Goal: Task Accomplishment & Management: Manage account settings

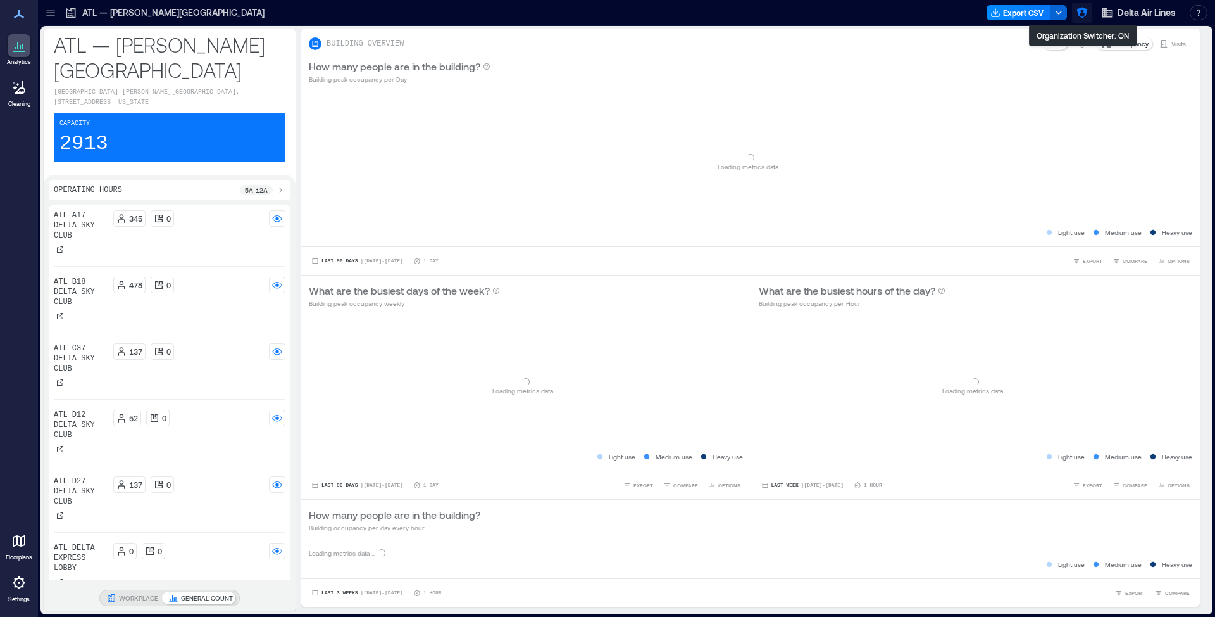
click at [1085, 16] on icon "button" at bounding box center [1082, 12] width 13 height 13
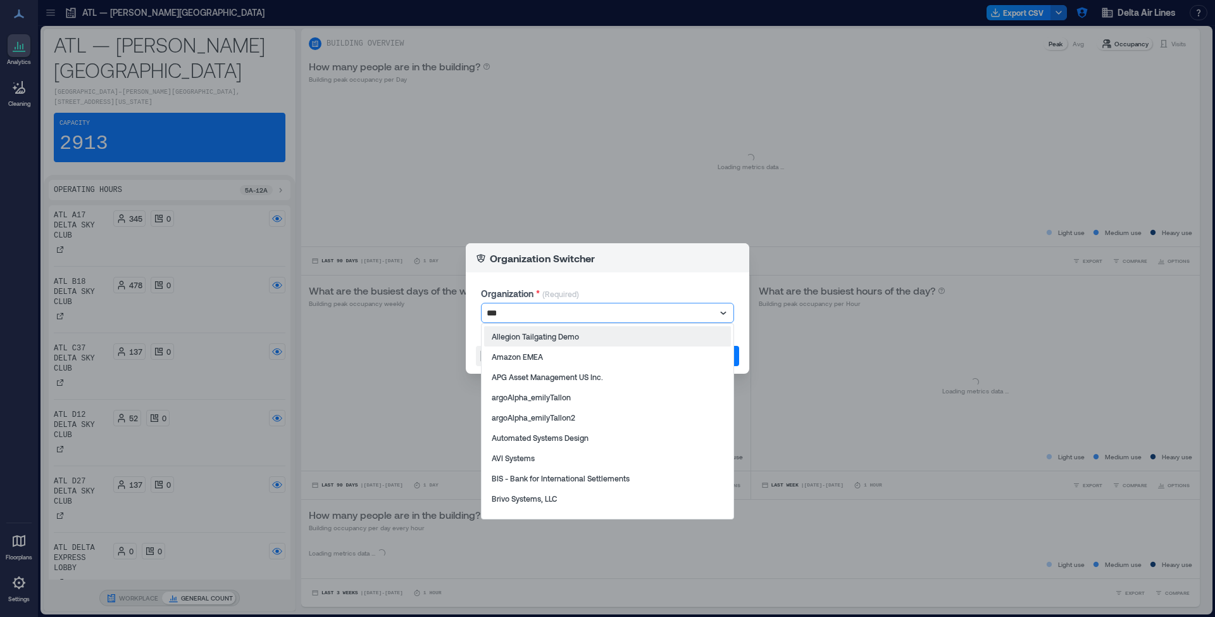
type input "****"
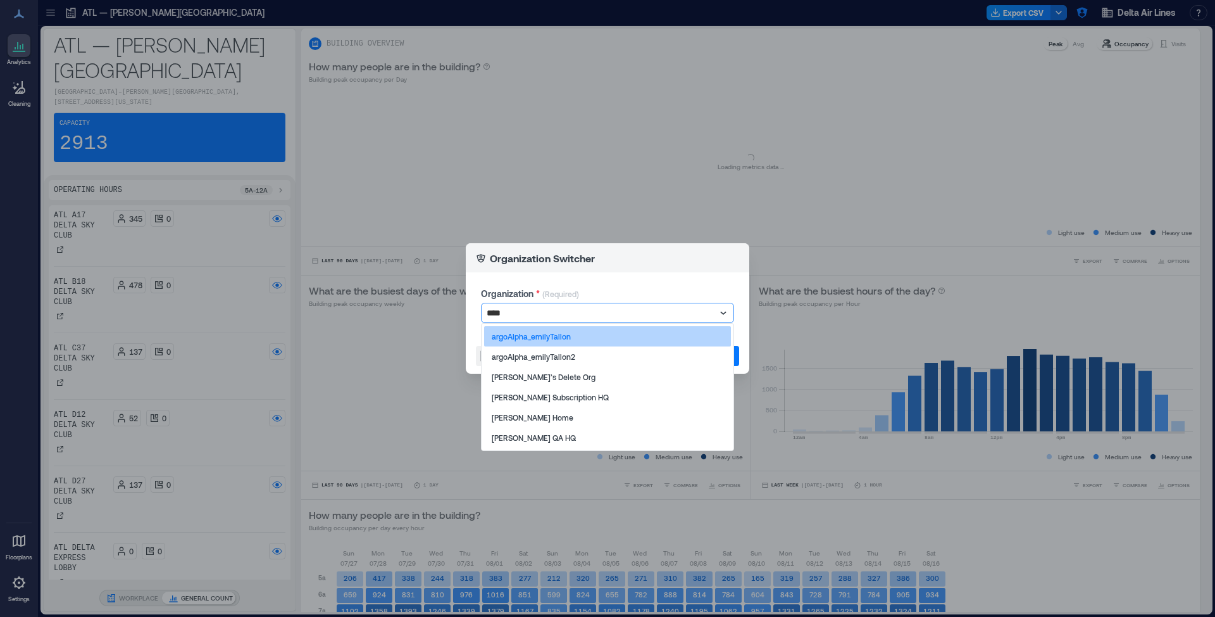
click at [539, 341] on div "argoAlpha_emilyTallon" at bounding box center [607, 336] width 247 height 20
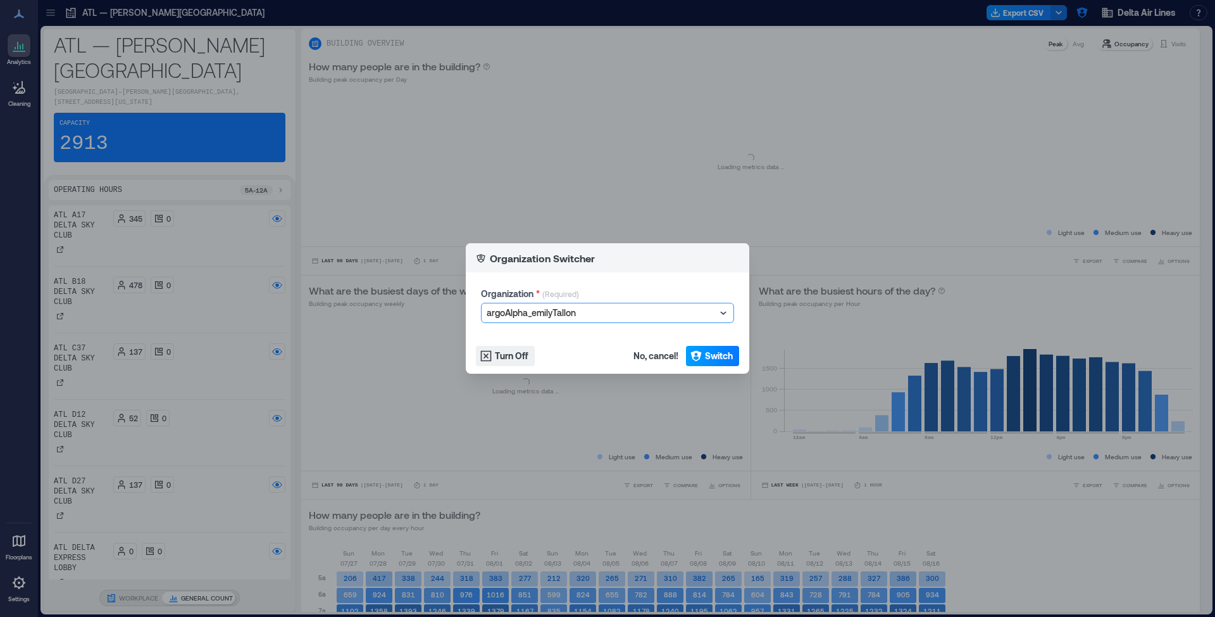
click at [716, 355] on span "Switch" at bounding box center [719, 355] width 28 height 13
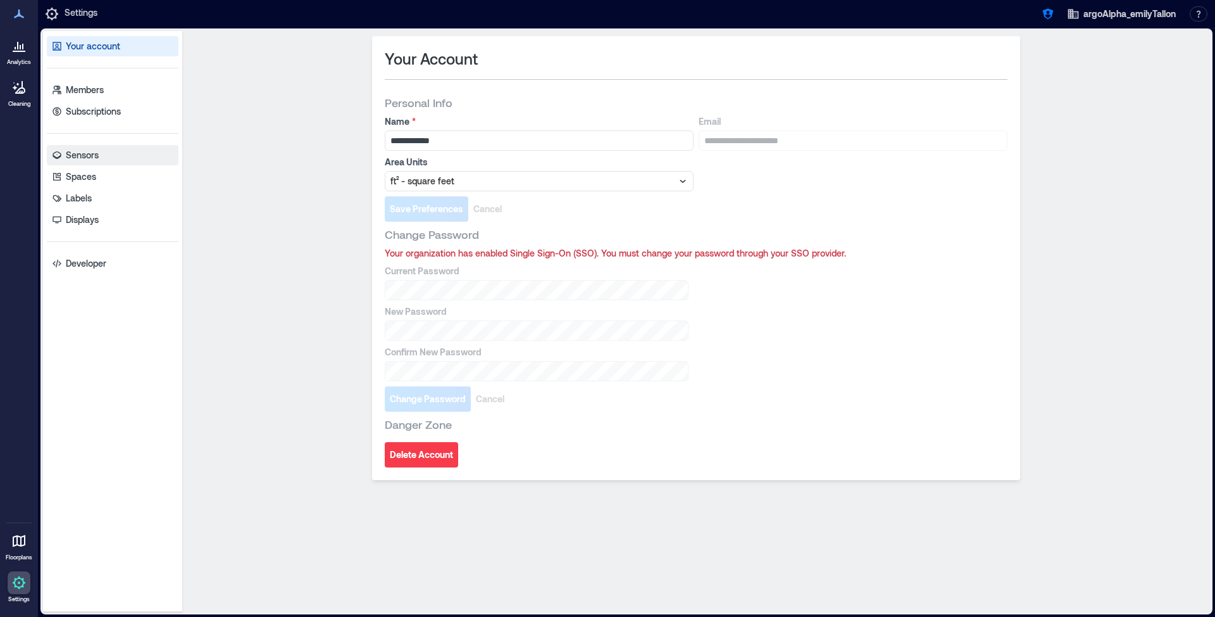
click at [113, 159] on link "Sensors" at bounding box center [113, 155] width 132 height 20
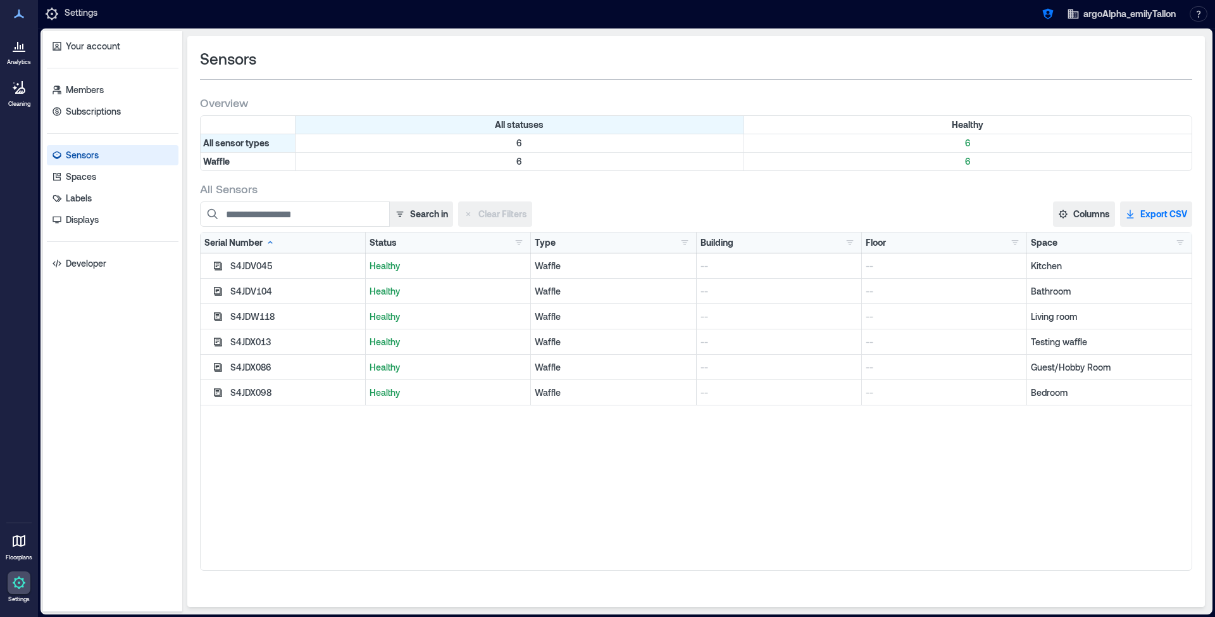
click at [1134, 205] on button "Export CSV" at bounding box center [1156, 213] width 72 height 25
click at [1046, 9] on icon "button" at bounding box center [1048, 14] width 11 height 11
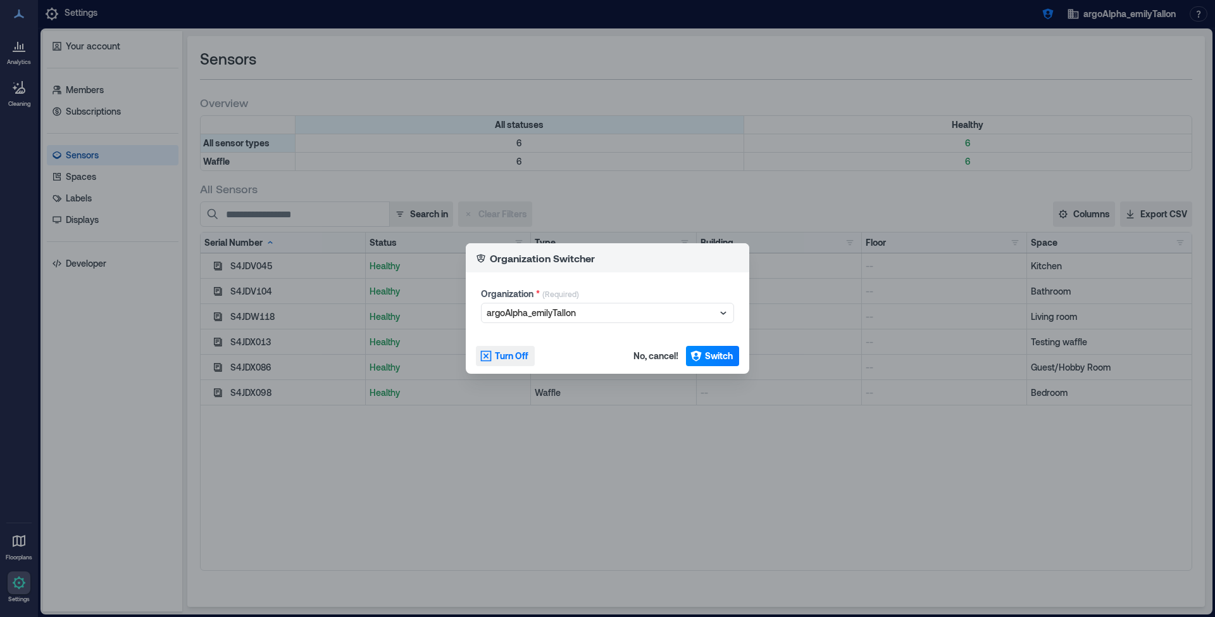
click at [493, 358] on button "Turn Off" at bounding box center [505, 356] width 59 height 20
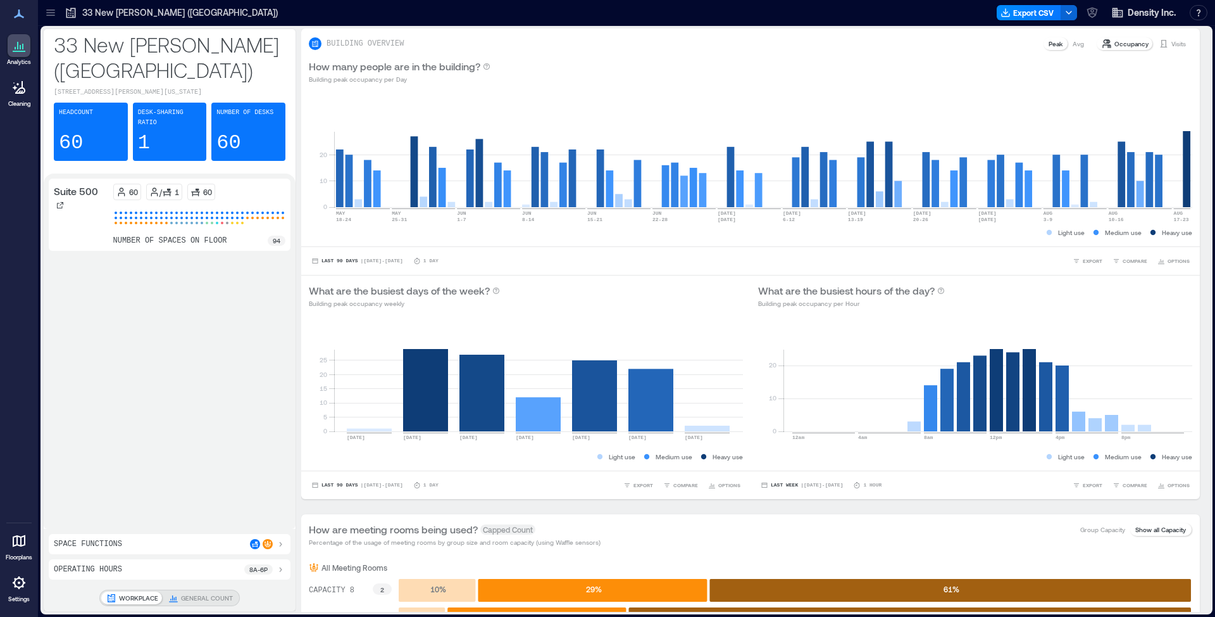
click at [19, 578] on icon at bounding box center [19, 582] width 13 height 13
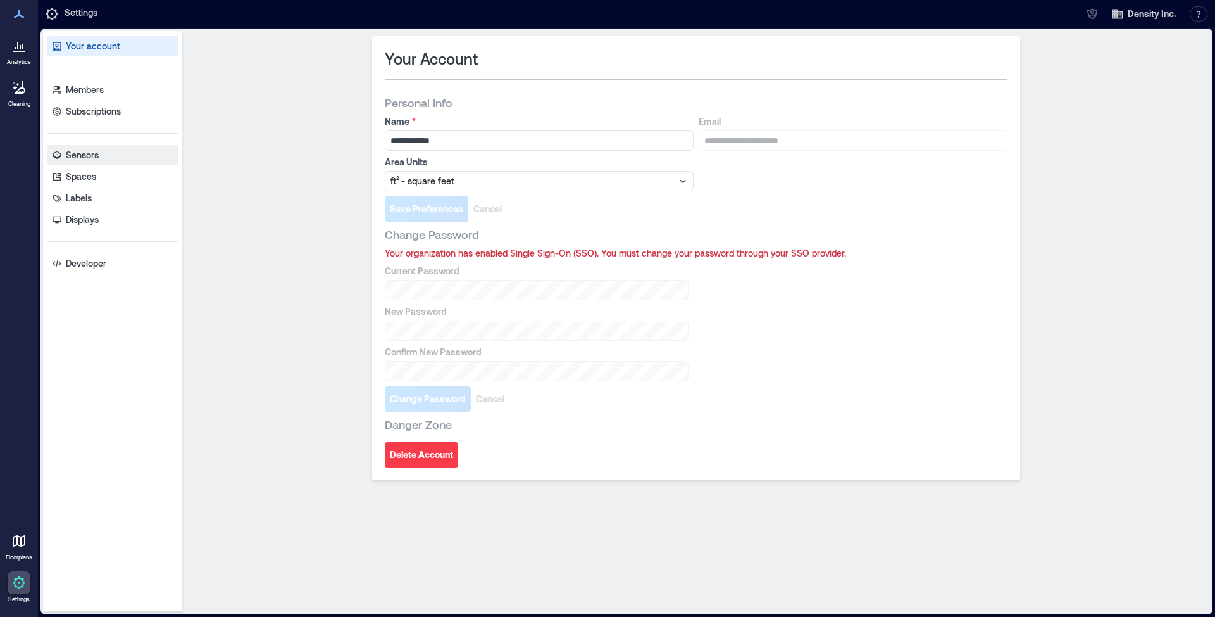
click at [126, 155] on link "Sensors" at bounding box center [113, 155] width 132 height 20
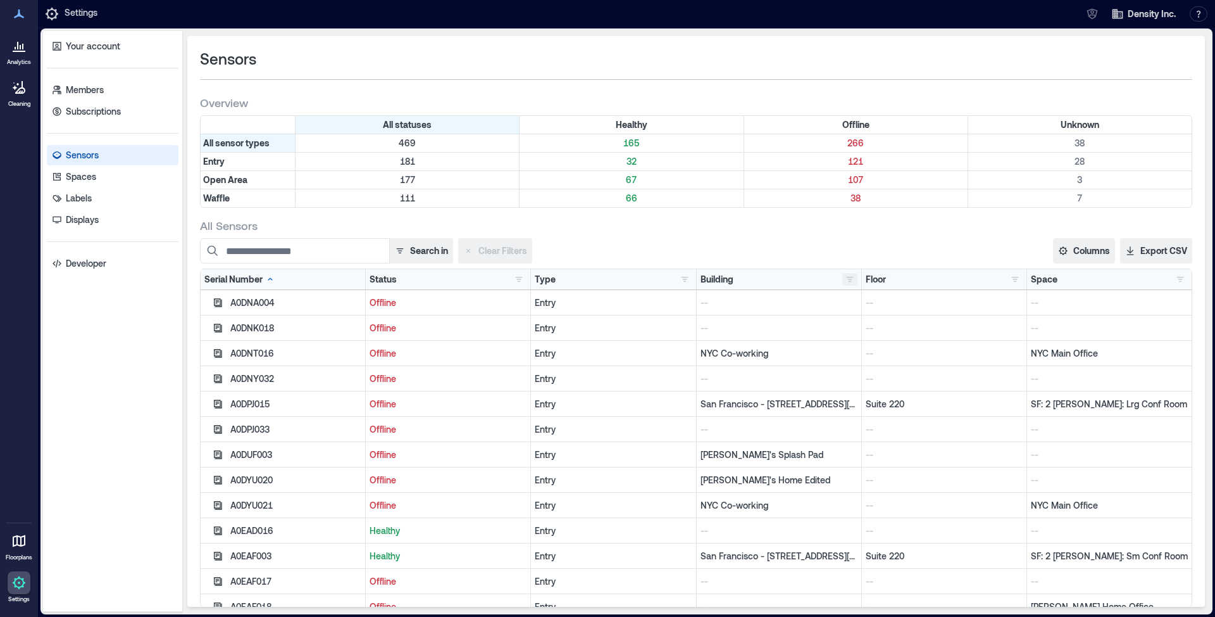
click at [842, 280] on button "button" at bounding box center [849, 279] width 15 height 13
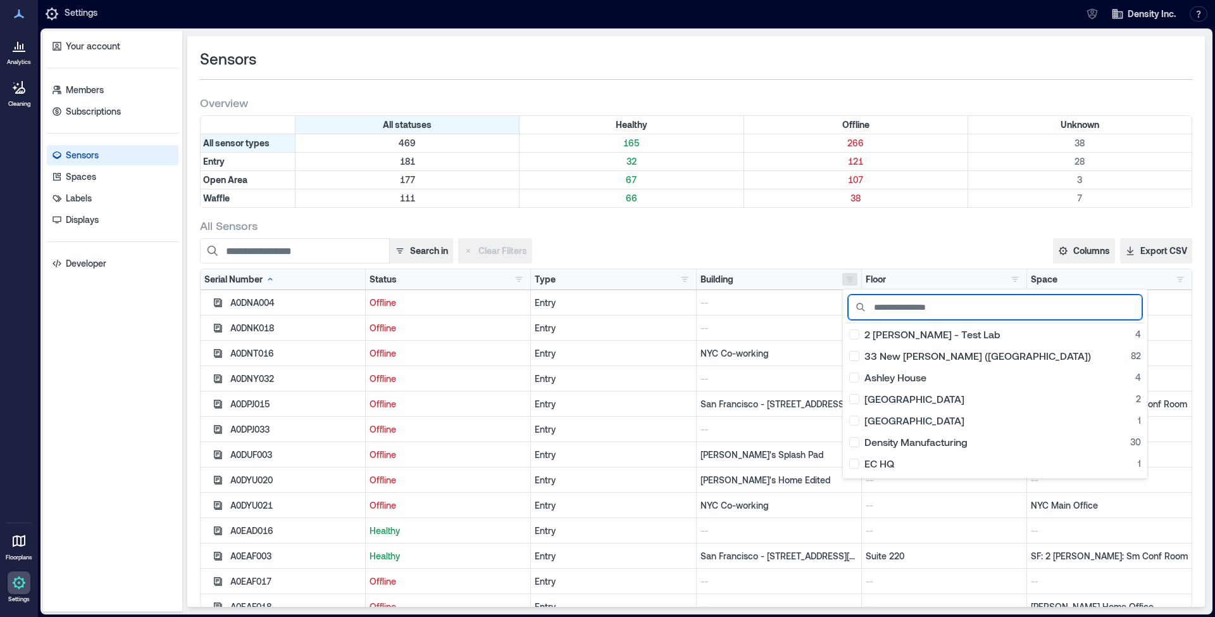
click at [899, 308] on input at bounding box center [995, 306] width 294 height 25
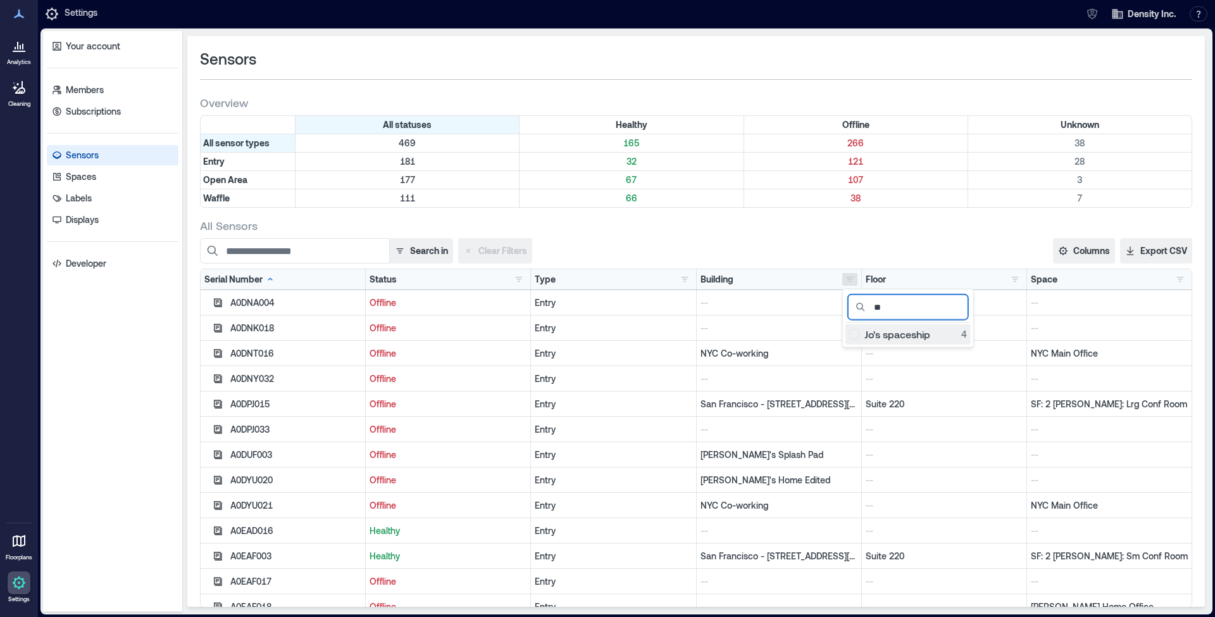
type input "**"
click at [867, 329] on div "Jo's spaceship 4" at bounding box center [908, 334] width 118 height 13
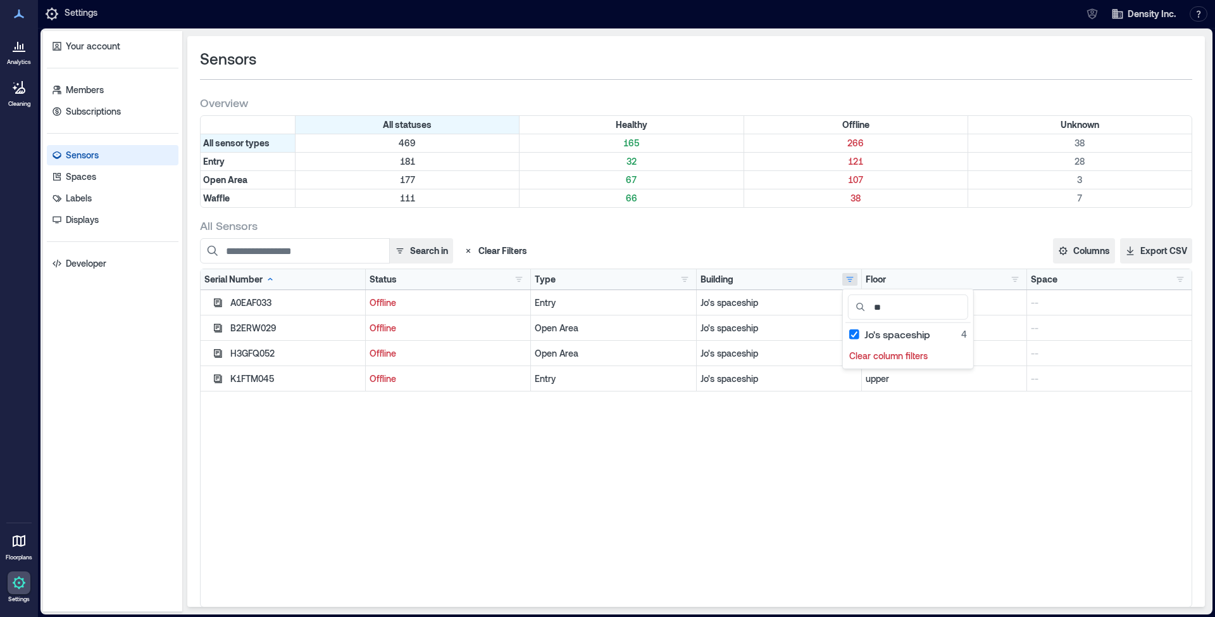
click at [640, 431] on div "A0EAF033 Offline Entry Jo's spaceship upper -- B2ERW029 Offline Open Area Jo's …" at bounding box center [696, 448] width 991 height 316
click at [1151, 254] on button "Export CSV" at bounding box center [1156, 250] width 72 height 25
